Goal: Information Seeking & Learning: Learn about a topic

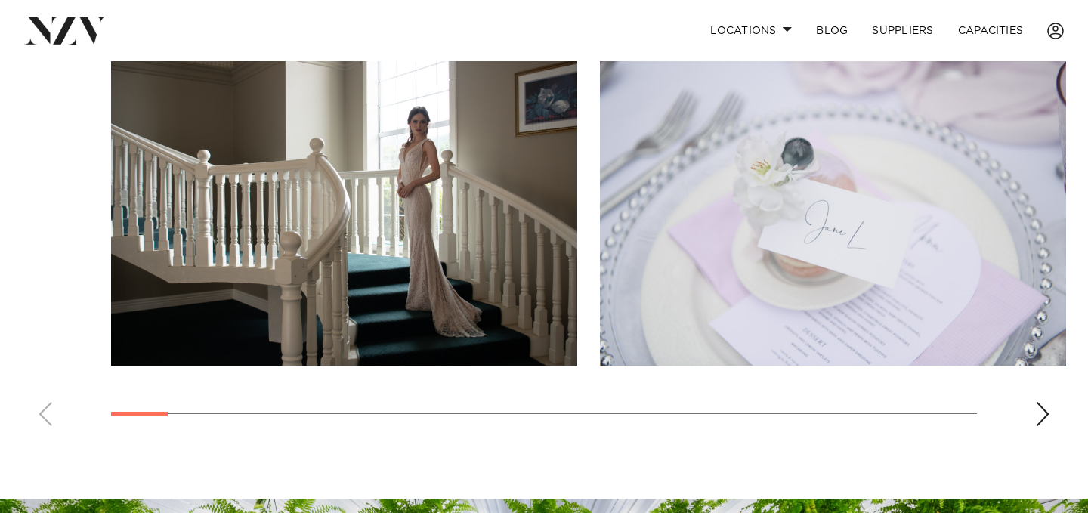
scroll to position [644, 0]
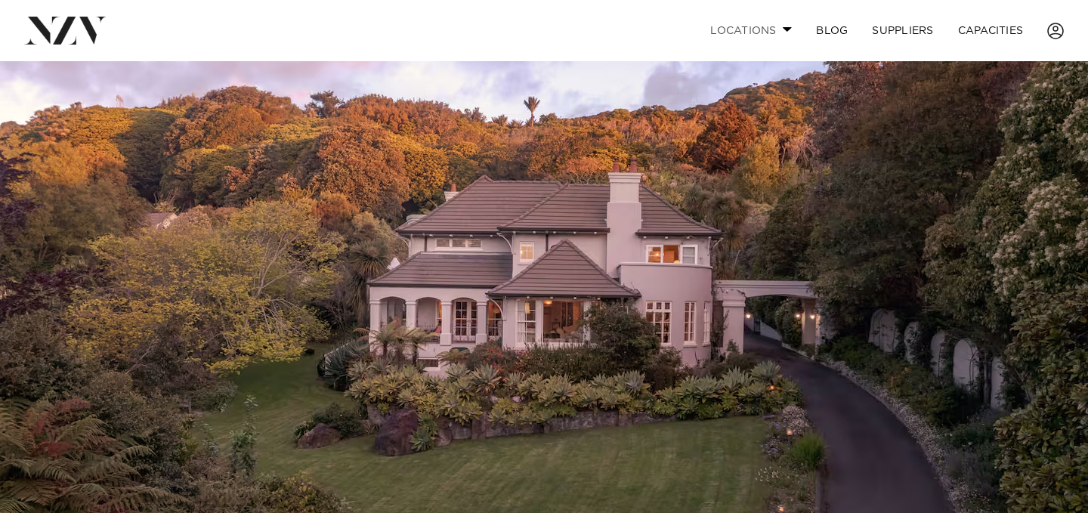
click at [784, 29] on span at bounding box center [788, 28] width 10 height 5
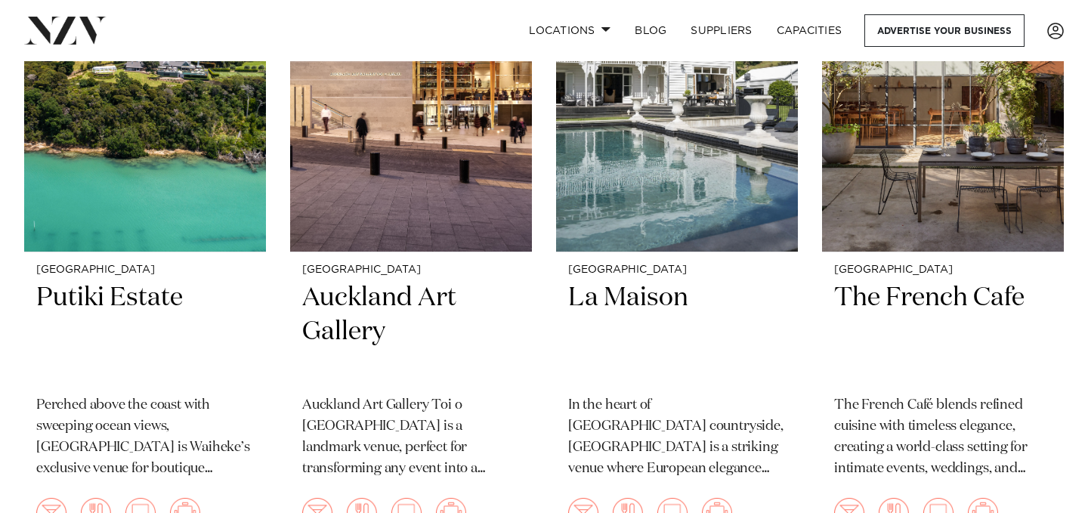
scroll to position [5728, 0]
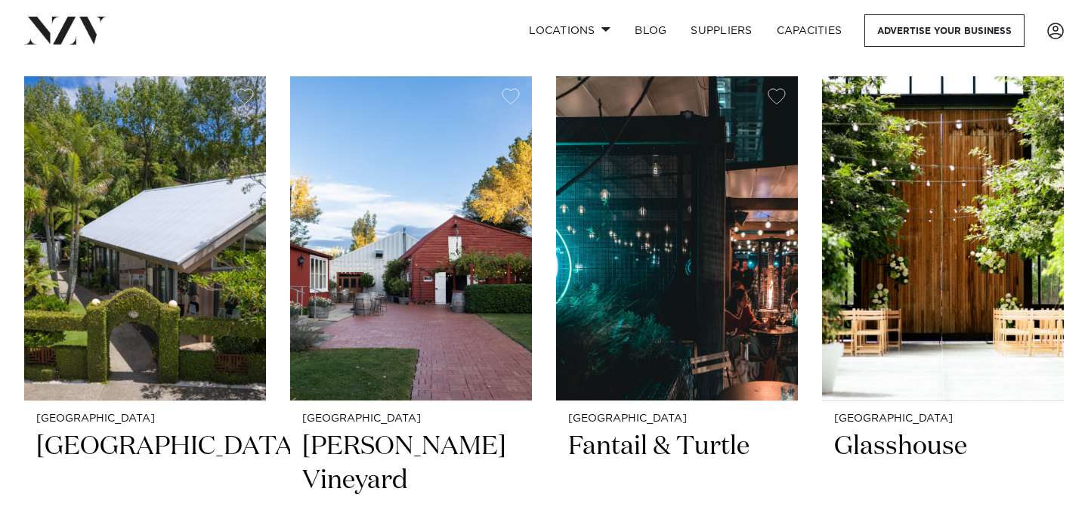
scroll to position [330, 0]
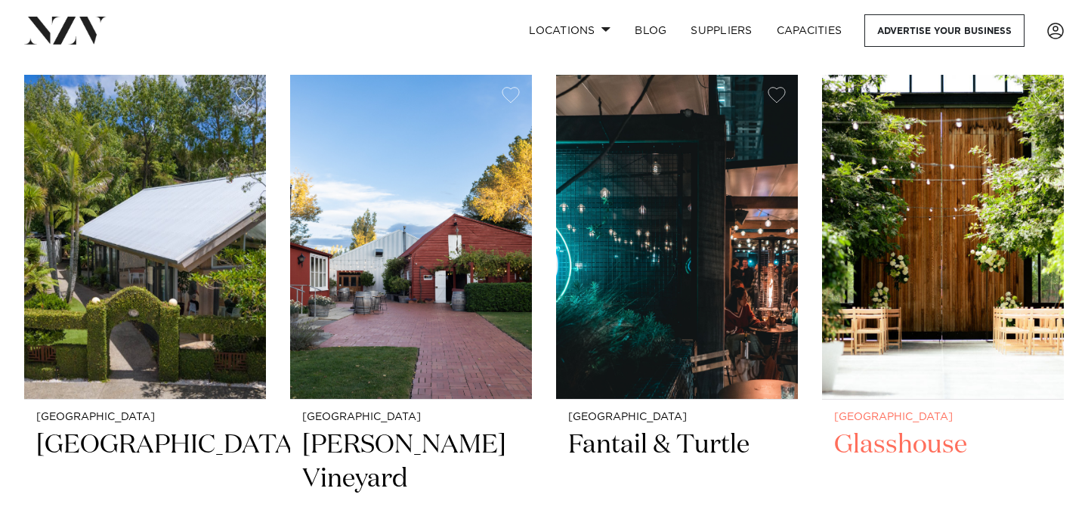
click at [874, 325] on img at bounding box center [943, 237] width 242 height 324
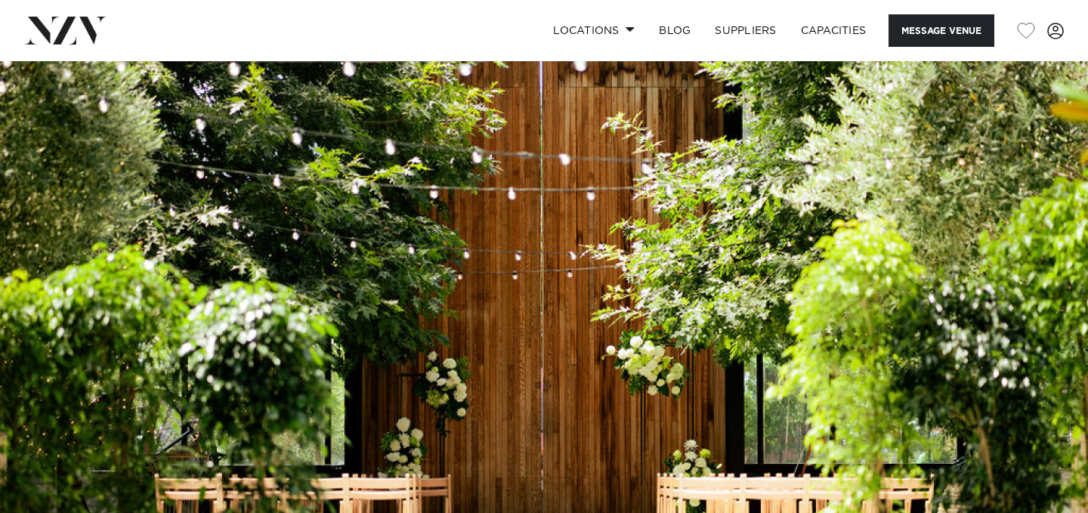
scroll to position [437, 0]
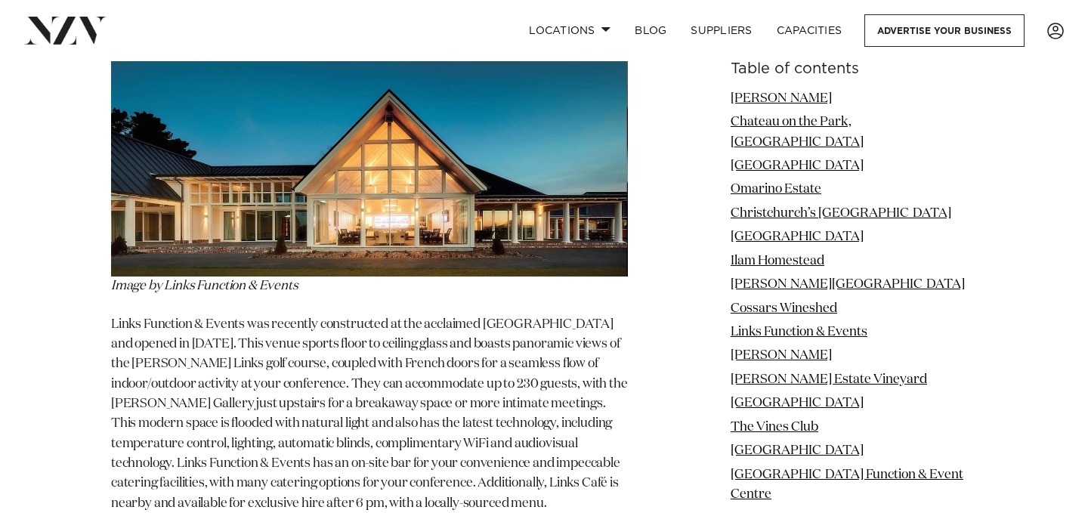
scroll to position [8703, 0]
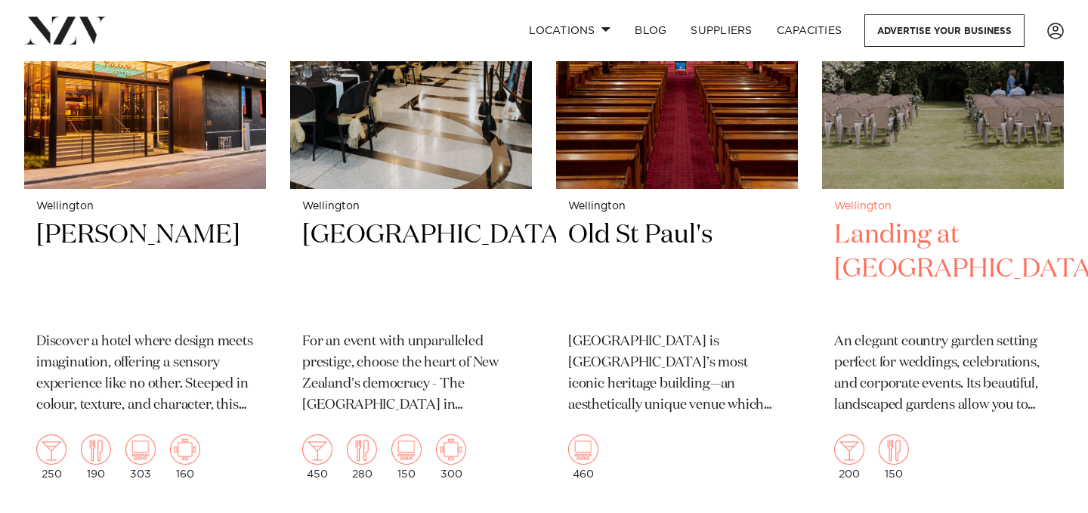
scroll to position [1194, 0]
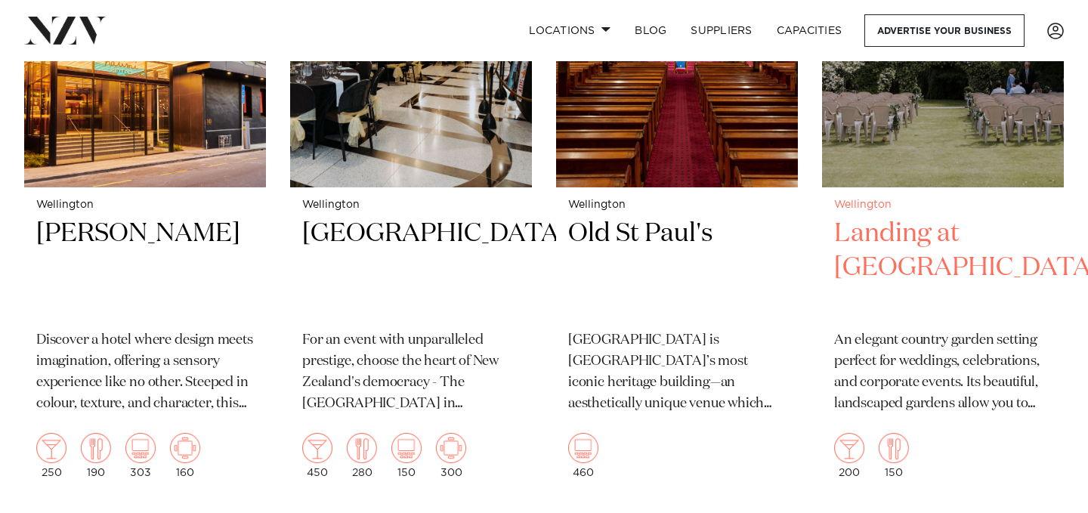
click at [915, 227] on h2 "Landing at [GEOGRAPHIC_DATA]" at bounding box center [943, 268] width 218 height 102
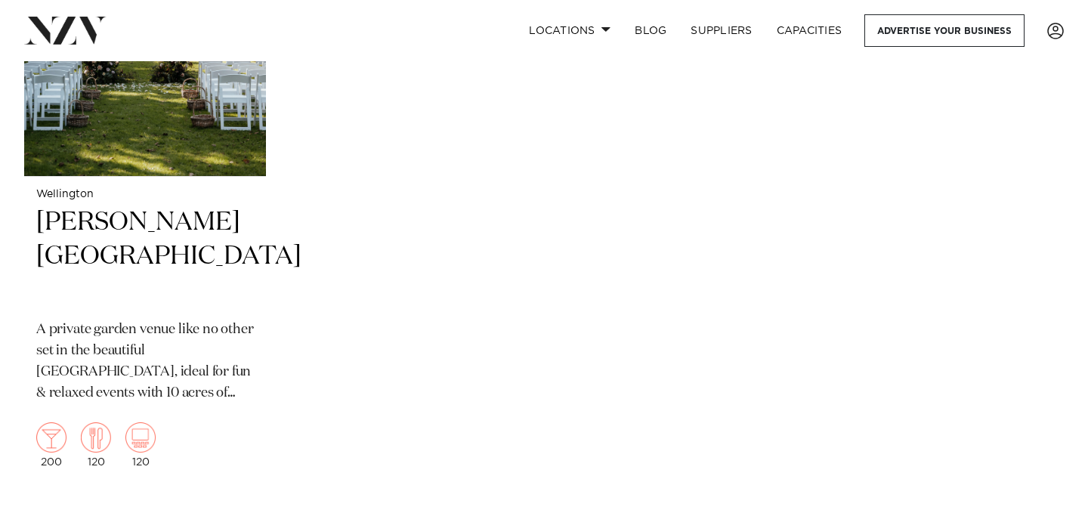
scroll to position [4464, 0]
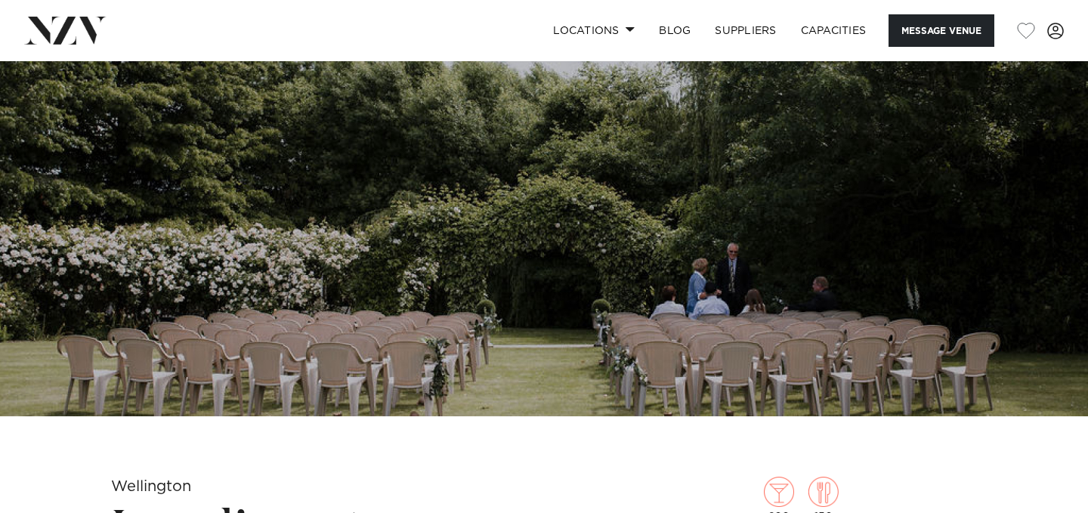
scroll to position [133, 0]
